Goal: Communication & Community: Participate in discussion

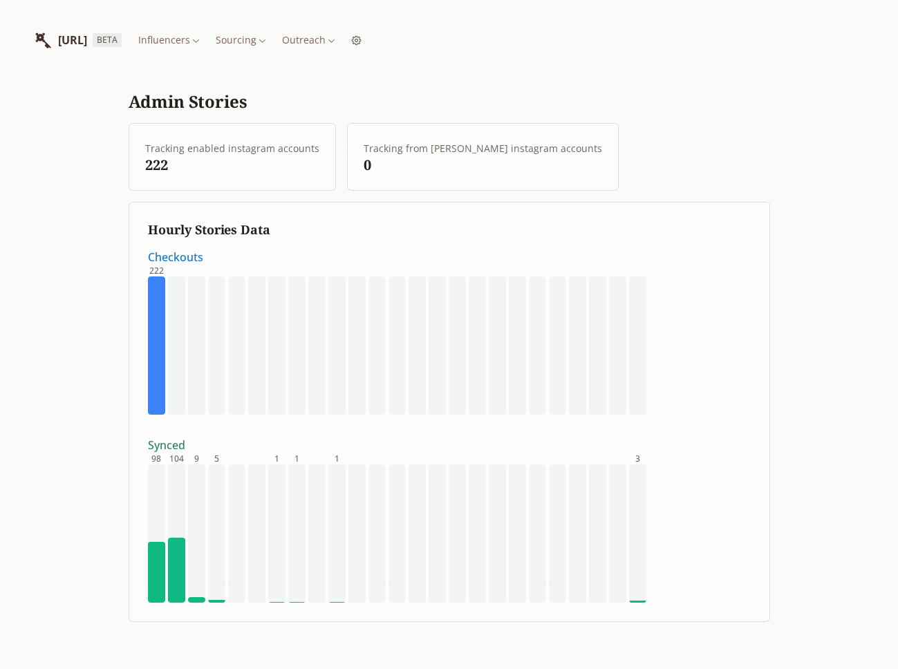
click at [381, 33] on html "INFLUENCERLIST.AI BETA Influencers Sourcing Outreach Admin Stories Tracking ena…" at bounding box center [449, 334] width 898 height 669
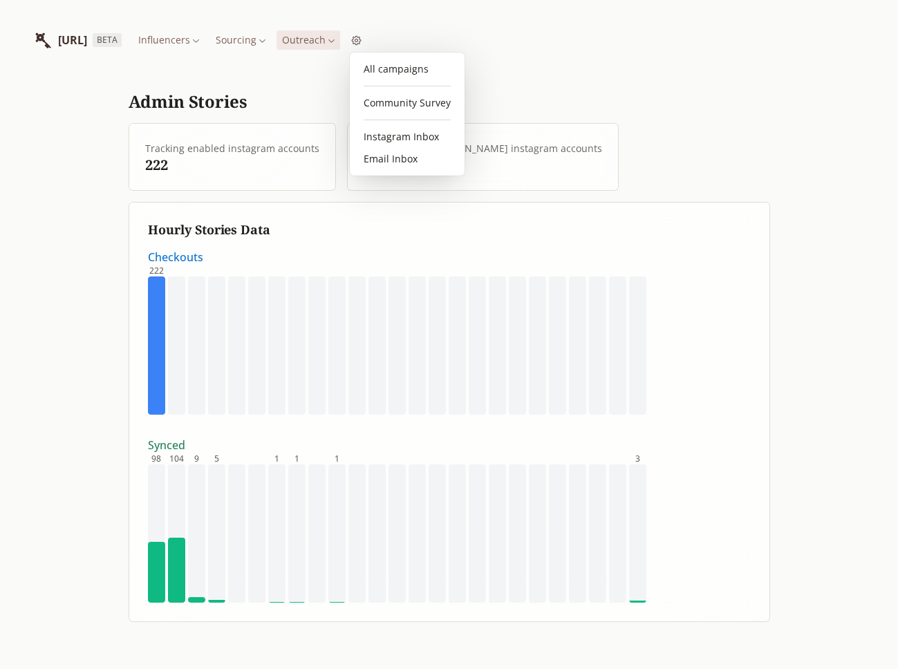
click at [395, 103] on link "Community Survey" at bounding box center [407, 103] width 104 height 22
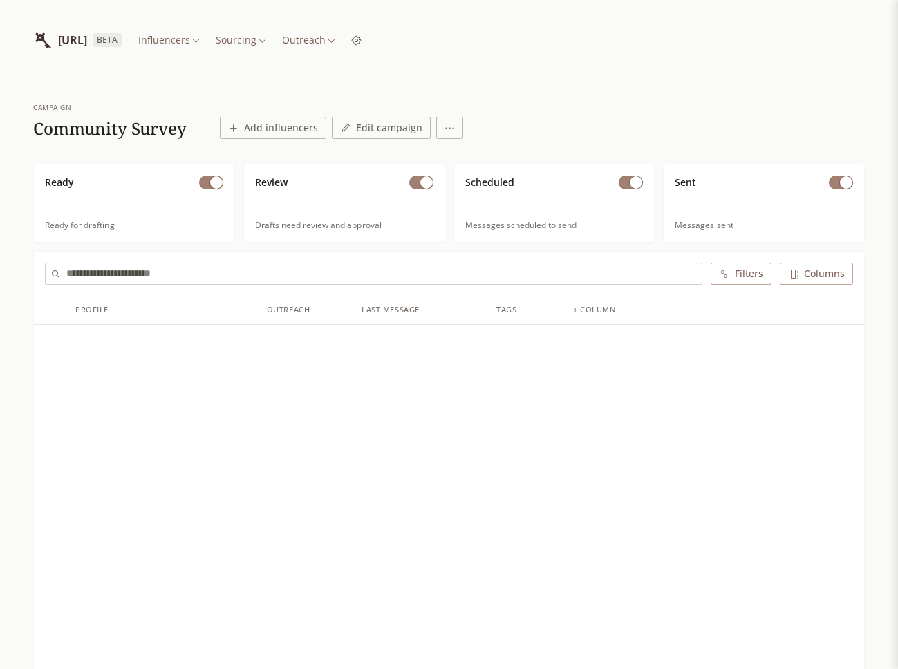
click at [380, 34] on html "INFLUENCERLIST.AI BETA Influencers Sourcing Outreach campaign Community Survey …" at bounding box center [449, 601] width 898 height 1203
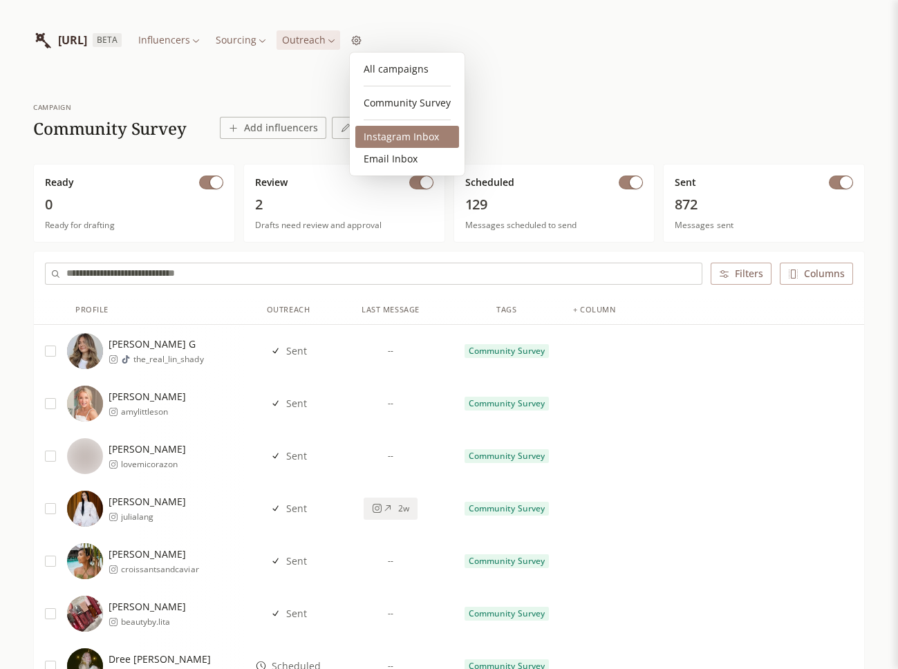
click at [380, 136] on link "Instagram Inbox" at bounding box center [407, 137] width 104 height 22
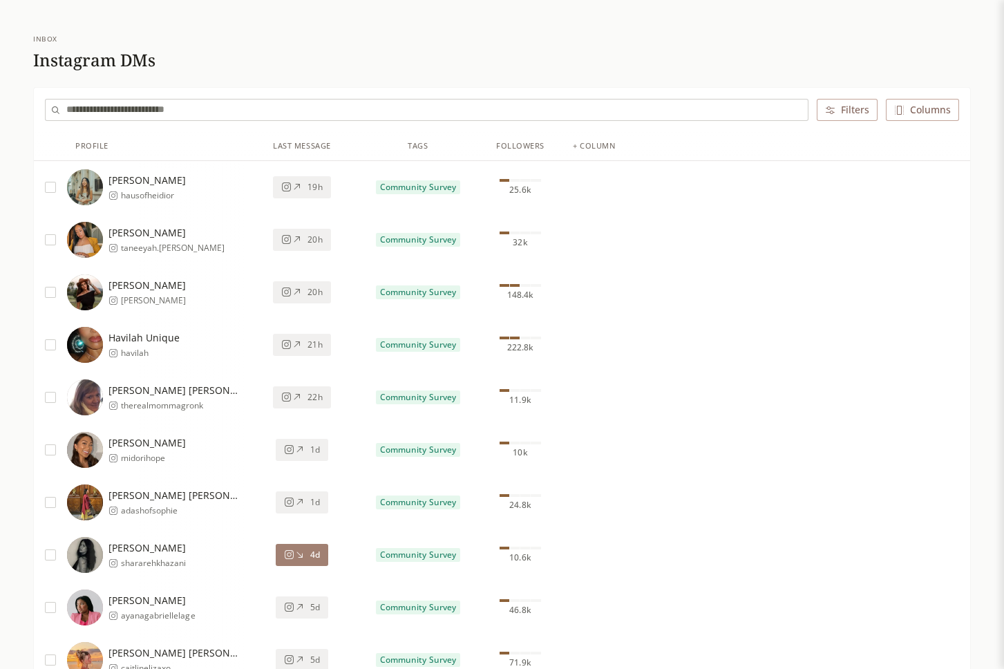
scroll to position [68, 0]
click at [292, 552] on icon at bounding box center [289, 555] width 10 height 10
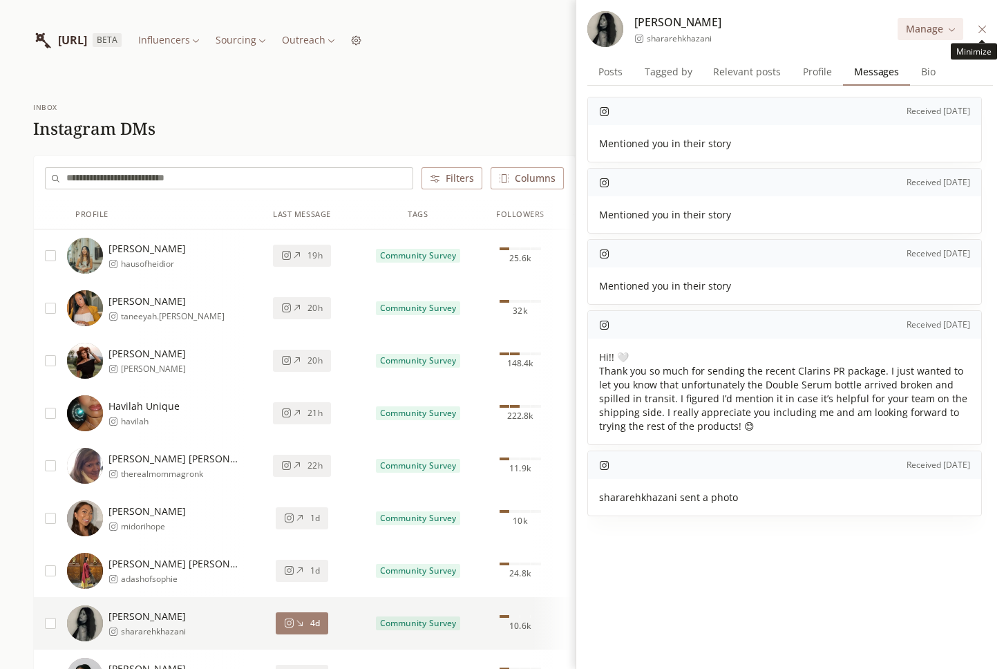
click at [986, 34] on icon at bounding box center [982, 29] width 10 height 10
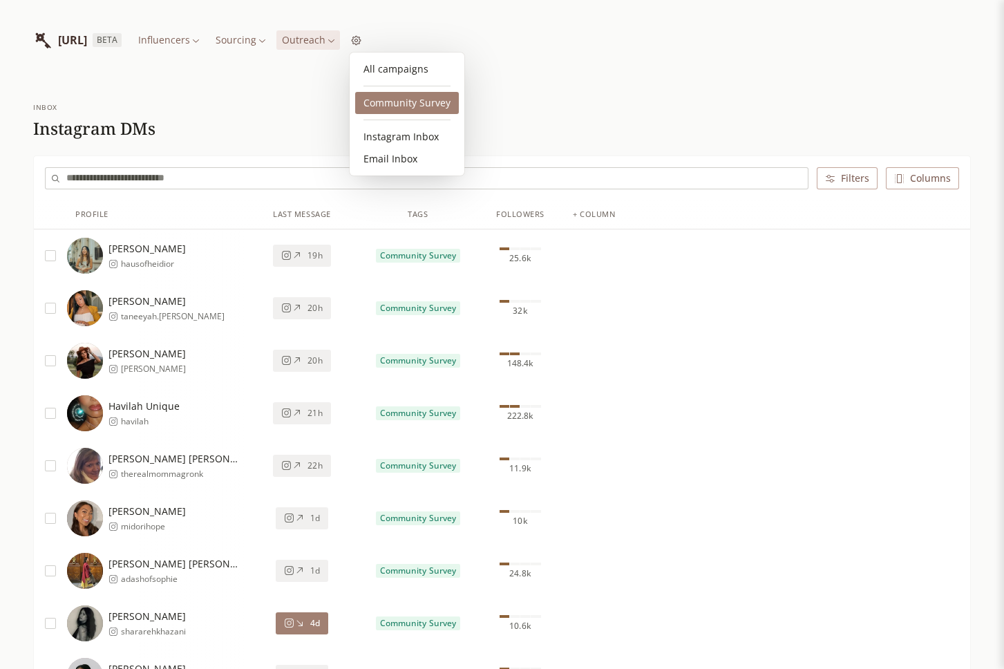
click at [392, 103] on link "Community Survey" at bounding box center [407, 103] width 104 height 22
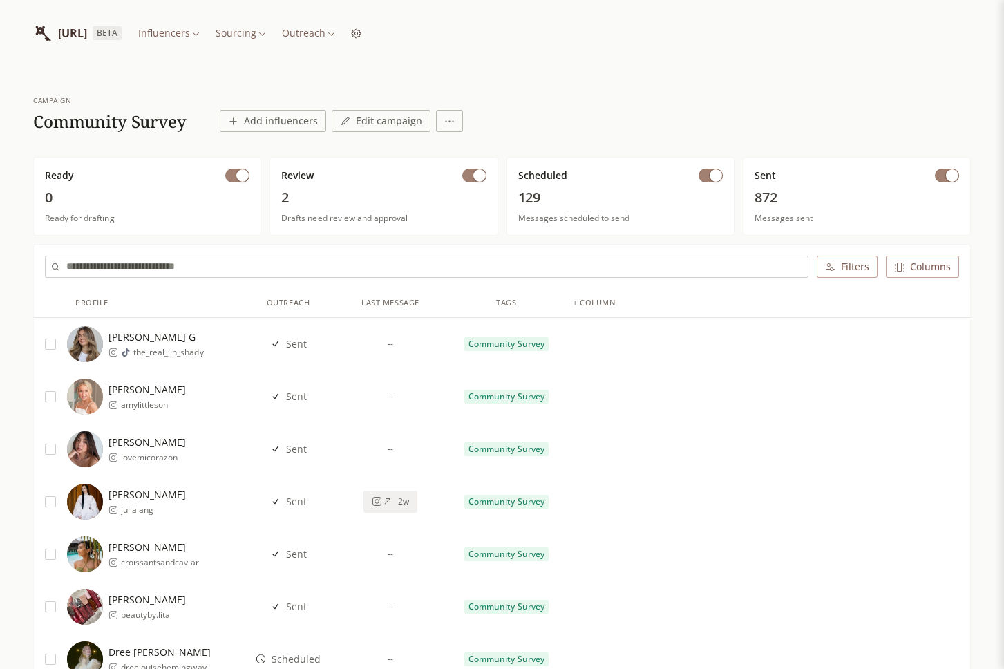
scroll to position [6, 0]
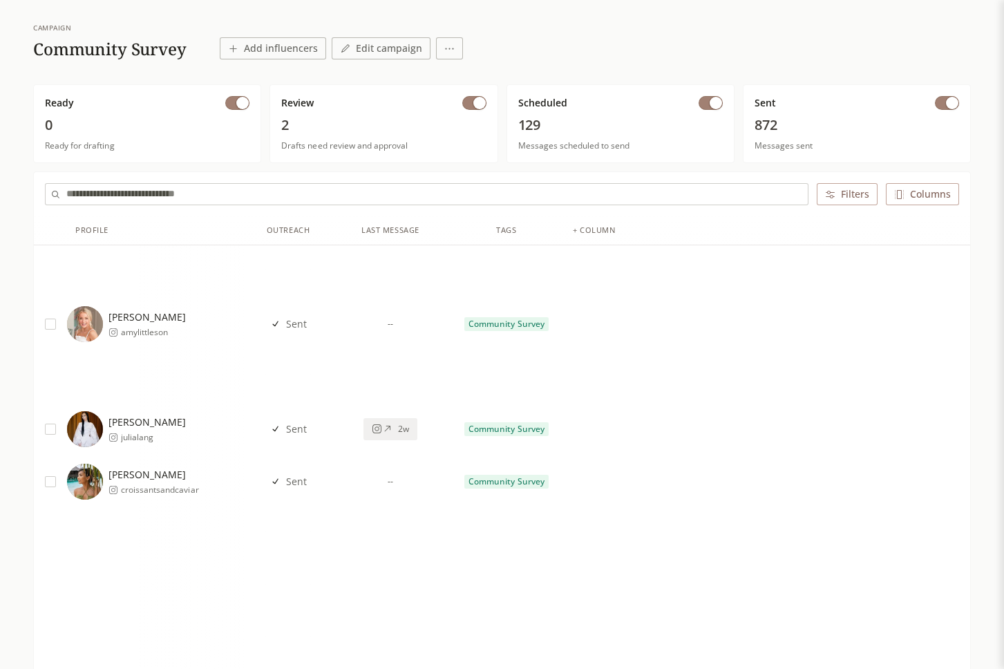
scroll to position [75, 0]
